Goal: Task Accomplishment & Management: Use online tool/utility

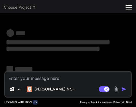
type textarea "x"
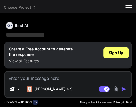
scroll to position [18, 0]
click at [54, 83] on div "Source [PERSON_NAME] 4 S.. Agent Mode. When this toggle is activated, AI automa…" at bounding box center [67, 84] width 127 height 27
click at [56, 77] on textarea at bounding box center [68, 77] width 126 height 10
paste textarea "modern electronics and Gadgets"
type textarea "modern electronics and Gadgets"
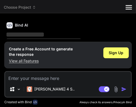
type textarea "x"
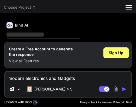
click at [8, 78] on textarea "modern electronics and Gadgets" at bounding box center [68, 77] width 126 height 10
type textarea "cmodern electronics and Gadgets"
type textarea "x"
type textarea "crmodern electronics and Gadgets"
type textarea "x"
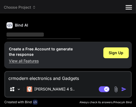
type textarea "cremodern electronics and Gadgets"
type textarea "x"
type textarea "creamodern electronics and Gadgets"
type textarea "x"
type textarea "creatmodern electronics and Gadgets"
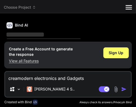
type textarea "x"
type textarea "createmodern electronics and Gadgets"
type textarea "x"
type textarea "create modern electronics and Gadgets"
type textarea "x"
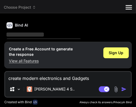
click at [95, 80] on textarea "create modern electronics and Gadgets" at bounding box center [68, 77] width 126 height 10
type textarea "create modern electronics and Gadgets"
type textarea "x"
type textarea "create modern electronics and Gadgets t"
type textarea "x"
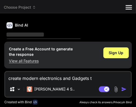
type textarea "create modern electronics and Gadgets th"
type textarea "x"
type textarea "create modern electronics and Gadgets thm"
type textarea "x"
type textarea "create modern electronics and Gadgets thme"
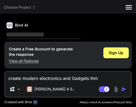
type textarea "x"
type textarea "create modern electronics and Gadgets thmee"
type textarea "x"
type textarea "create modern electronics and Gadgets thme"
type textarea "x"
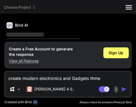
type textarea "create modern electronics and Gadgets thm"
type textarea "x"
type textarea "create modern electronics and Gadgets th"
type textarea "x"
type textarea "create modern electronics and Gadgets the"
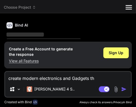
type textarea "x"
type textarea "create modern electronics and Gadgets them"
type textarea "x"
type textarea "create modern electronics and Gadgets theme"
type textarea "x"
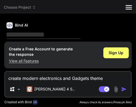
type textarea "create modern electronics and Gadgets theme"
click at [124, 89] on img "button" at bounding box center [123, 88] width 5 height 5
click at [78, 83] on div "create modern electronics and Gadgets theme Source [PERSON_NAME] 4 S.. Agent Mo…" at bounding box center [67, 84] width 127 height 27
click at [79, 80] on textarea "create modern electronics and Gadgets theme" at bounding box center [68, 77] width 126 height 10
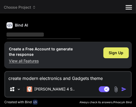
click at [121, 54] on span "Sign Up" at bounding box center [116, 52] width 15 height 5
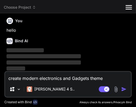
scroll to position [2, 0]
click at [123, 89] on img "button" at bounding box center [123, 88] width 5 height 5
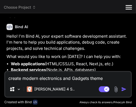
scroll to position [43, 0]
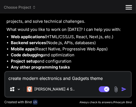
type textarea "x"
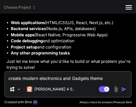
scroll to position [58, 0]
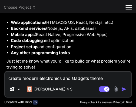
click at [85, 82] on div "create modern electronics and Gadgets theme Source [PERSON_NAME] 4 S.. Agent Mo…" at bounding box center [67, 84] width 127 height 27
click at [86, 81] on textarea "create modern electronics and Gadgets theme" at bounding box center [68, 77] width 126 height 10
click at [88, 80] on textarea "create modern electronics and Gadgets theme" at bounding box center [68, 77] width 126 height 10
type textarea "create modern electronics and Gadgetss theme"
type textarea "x"
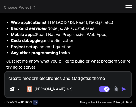
type textarea "create modern electronics and Gadgetssh theme"
type textarea "x"
type textarea "create modern electronics and Gadgetssho theme"
type textarea "x"
type textarea "create modern electronics and Gadgetsshop theme"
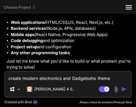
type textarea "x"
type textarea "create modern electronics and Gadgetsshopi theme"
type textarea "x"
type textarea "create modern electronics and Gadgetsshopif theme"
type textarea "x"
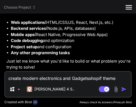
type textarea "create modern electronics and Gadgetsshopify theme"
type textarea "x"
type textarea "create modern electronics and Gadgets shopify theme"
type textarea "x"
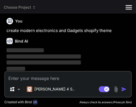
scroll to position [114, 0]
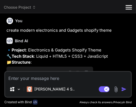
type textarea "x"
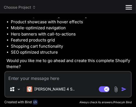
scroll to position [314, 0]
click at [13, 65] on p "Would you like me to go ahead and create this complete Shopify theme?" at bounding box center [68, 64] width 124 height 12
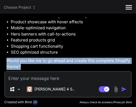
click at [13, 65] on p "Would you like me to go ahead and create this complete Shopify theme?" at bounding box center [68, 64] width 124 height 12
click at [18, 64] on p "Would you like me to go ahead and create this complete Shopify theme?" at bounding box center [68, 64] width 124 height 12
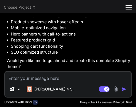
click at [38, 75] on textarea at bounding box center [68, 77] width 126 height 10
type textarea "y"
type textarea "x"
type textarea "ye"
type textarea "x"
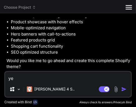
type textarea "yes"
type textarea "x"
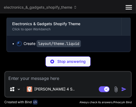
scroll to position [399, 0]
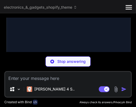
type textarea "x"
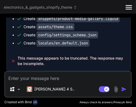
scroll to position [505, 0]
click at [45, 80] on textarea at bounding box center [68, 77] width 126 height 10
paste textarea "continue"
type textarea "continue"
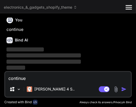
type textarea "x"
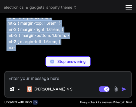
scroll to position [4336, 0]
drag, startPoint x: 33, startPoint y: 29, endPoint x: 37, endPoint y: 56, distance: 26.8
click at [43, 62] on div "You hello Bind AI Hello! I'm Bind AI, your expert software development assistan…" at bounding box center [67, 62] width 127 height 89
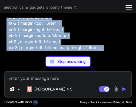
click at [31, 34] on p ".m-2 { margin: 1.6rem; } .mt-2 { margin-top: 1.6rem; } .mr-2 { margin-right: 1.…" at bounding box center [68, 32] width 124 height 37
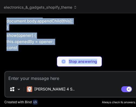
scroll to position [7742, 0]
drag, startPoint x: 31, startPoint y: 30, endPoint x: 105, endPoint y: 67, distance: 82.8
click at [105, 67] on div "You hello Bind AI Hello! I'm Bind AI, your expert software development assistan…" at bounding box center [79, 62] width 150 height 89
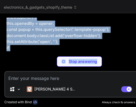
click at [49, 47] on p "show(opener) { this.openedBy = opener; const popup = this.querySelector('.templ…" at bounding box center [79, 32] width 147 height 37
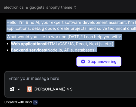
scroll to position [0, 0]
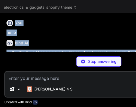
drag, startPoint x: 102, startPoint y: 47, endPoint x: 91, endPoint y: 11, distance: 37.1
click at [91, 11] on div "electronics_&_gadgets_shopify_theme Created with Pixso. Bind AI Web Search Crea…" at bounding box center [99, 53] width 198 height 107
click at [82, 26] on div "You hello" at bounding box center [99, 27] width 186 height 18
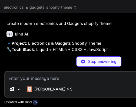
scroll to position [108, 0]
click at [55, 24] on p "create modern electronics and Gadgets shopify theme" at bounding box center [99, 24] width 186 height 6
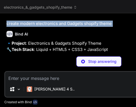
scroll to position [189, 0]
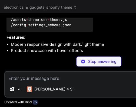
drag, startPoint x: 50, startPoint y: 33, endPoint x: 52, endPoint y: 36, distance: 4.4
click at [57, 64] on div "You hello Bind AI Hello! I'm Bind AI, your expert software development assistan…" at bounding box center [98, 62] width 189 height 89
click at [52, 28] on code "/layout - theme.liquid /templates - index.liquid (homepage) - product.liquid - …" at bounding box center [98, 11] width 175 height 33
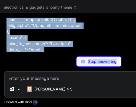
scroll to position [1240, 0]
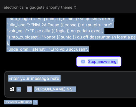
drag, startPoint x: 52, startPoint y: 47, endPoint x: 65, endPoint y: 103, distance: 57.6
click at [65, 103] on div "You hello Bind AI Hello! I'm Bind AI, your expert software development assistan…" at bounding box center [98, 62] width 189 height 89
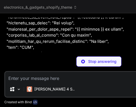
scroll to position [1313, 0]
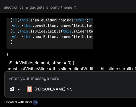
type textarea "x"
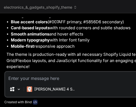
scroll to position [12727, 0]
click at [88, 80] on textarea at bounding box center [98, 77] width 187 height 10
click at [54, 77] on textarea at bounding box center [98, 77] width 187 height 10
paste textarea "please zip file dowload"
type textarea "please zip file dowload"
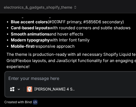
type textarea "x"
click at [50, 78] on textarea "please zip file dowload" at bounding box center [98, 77] width 187 height 10
type textarea "please zip file download"
type textarea "x"
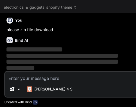
scroll to position [0, 6]
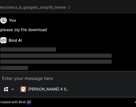
drag, startPoint x: 76, startPoint y: 55, endPoint x: -39, endPoint y: 48, distance: 115.2
click at [0, 48] on html "threads code GitHub prem Upload Keyboard Ubada Padarvala electronics_&_gadgets_…" at bounding box center [68, 53] width 136 height 107
click at [79, 43] on div "Bind AI" at bounding box center [93, 40] width 186 height 6
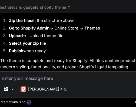
scroll to position [12886, 0]
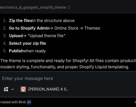
scroll to position [12913, 0]
click at [80, 57] on div at bounding box center [68, 53] width 136 height 107
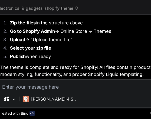
scroll to position [12886, 0]
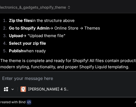
type textarea "x"
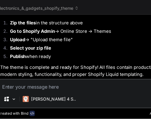
scroll to position [12886, 0]
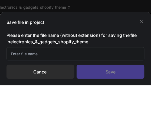
click at [62, 55] on input "text" at bounding box center [75, 53] width 138 height 13
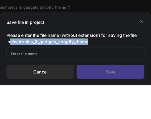
drag, startPoint x: 6, startPoint y: 42, endPoint x: 85, endPoint y: 43, distance: 79.0
click at [85, 43] on div "Save file in project Please enter the file name (without extension) for saving …" at bounding box center [75, 48] width 151 height 73
copy h3 "electronics_&_gadgets_shopify_theme"
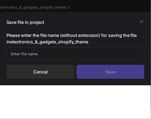
click at [71, 57] on input "text" at bounding box center [75, 53] width 138 height 13
paste input "electronics_&_gadgets_shopify_theme"
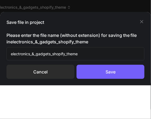
type input "electronics_&_gadgets_shopify_theme"
click at [106, 72] on div "Save" at bounding box center [111, 72] width 68 height 14
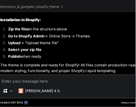
scroll to position [12804, 0]
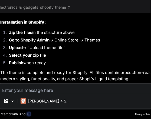
type textarea "x"
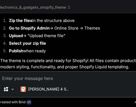
scroll to position [12831, 0]
drag, startPoint x: 93, startPoint y: 33, endPoint x: 66, endPoint y: 35, distance: 27.4
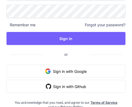
scroll to position [24, 0]
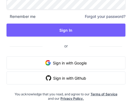
click at [67, 61] on button "Sign in with Google" at bounding box center [65, 62] width 119 height 13
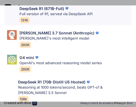
scroll to position [263, 0]
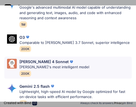
click at [70, 64] on p "Claude's most intelligent model" at bounding box center [54, 66] width 70 height 5
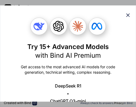
scroll to position [0, 0]
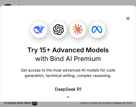
click at [127, 18] on icon at bounding box center [128, 19] width 4 height 4
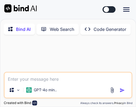
click at [61, 82] on textarea at bounding box center [68, 78] width 127 height 10
type textarea "x"
click at [61, 84] on div "Source GPT-4o min.." at bounding box center [68, 85] width 129 height 27
click at [58, 82] on textarea at bounding box center [68, 78] width 127 height 10
paste textarea "create modern electronics and Gadgets shopify theme"
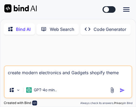
type textarea "create modern electronics and Gadgets shopify theme"
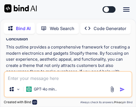
scroll to position [656, 0]
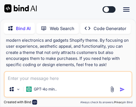
click at [76, 81] on textarea at bounding box center [68, 77] width 127 height 10
type textarea "create theme"
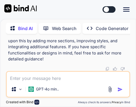
scroll to position [1803, 0]
click at [77, 76] on textarea at bounding box center [68, 77] width 123 height 10
paste textarea "please zip file dowload"
type textarea "please zip file dowload"
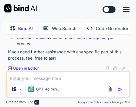
scroll to position [2055, 0]
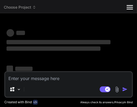
type textarea "x"
